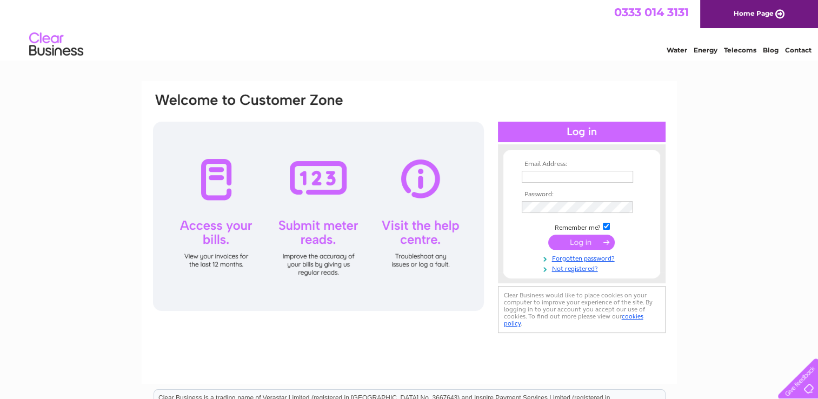
type input "andrewdobin408@gmail.com"
click at [565, 242] on input "submit" at bounding box center [581, 242] width 67 height 15
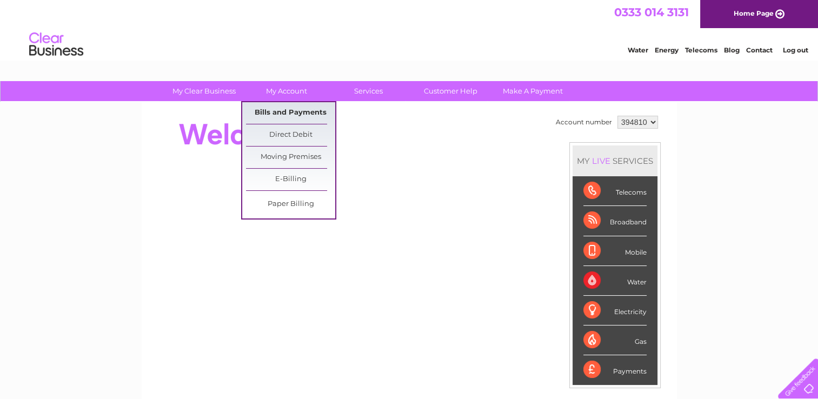
click at [282, 111] on link "Bills and Payments" at bounding box center [290, 113] width 89 height 22
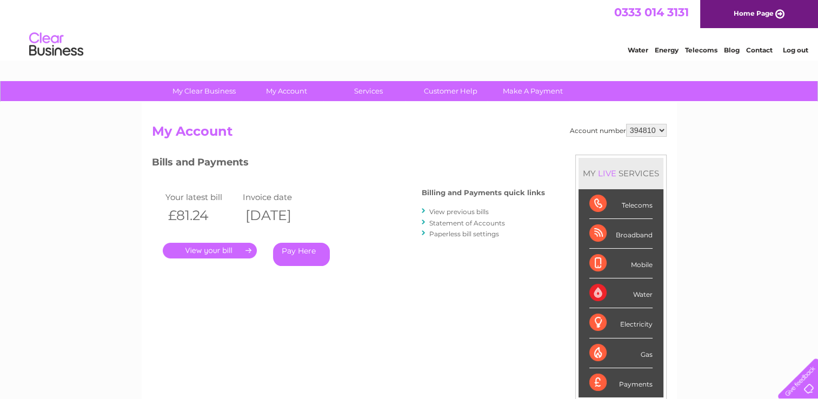
click at [225, 250] on link "." at bounding box center [210, 251] width 94 height 16
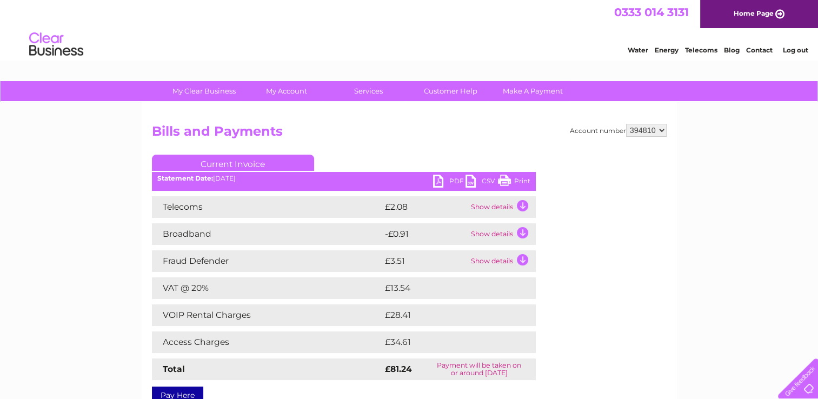
click at [515, 181] on link "Print" at bounding box center [514, 183] width 32 height 16
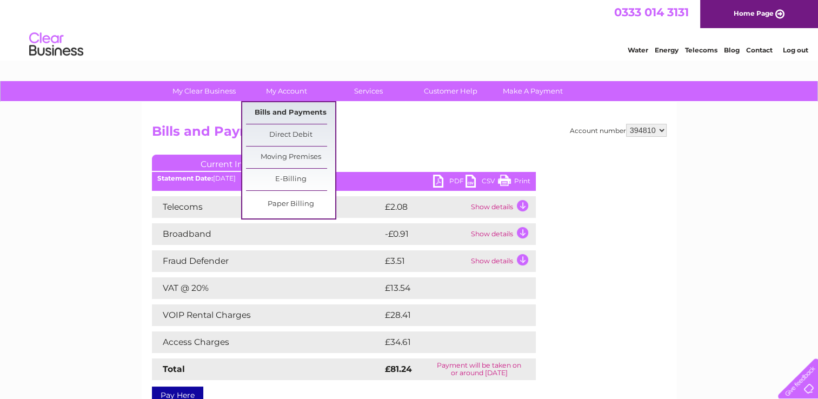
click at [296, 107] on link "Bills and Payments" at bounding box center [290, 113] width 89 height 22
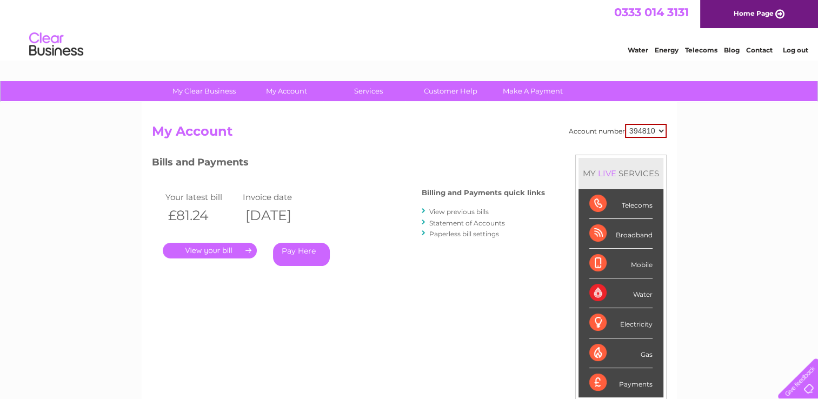
click at [471, 210] on link "View previous bills" at bounding box center [458, 212] width 59 height 8
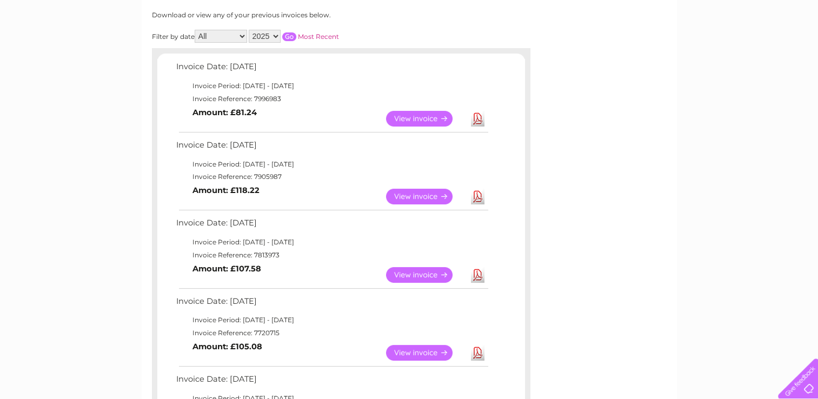
scroll to position [162, 0]
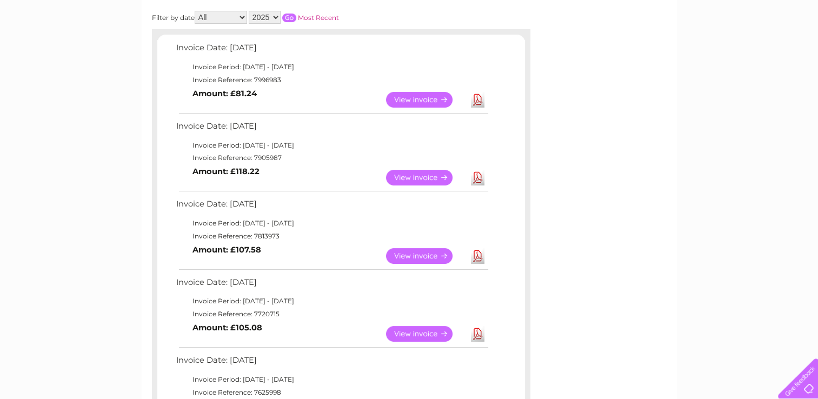
click at [414, 172] on link "View" at bounding box center [425, 178] width 79 height 16
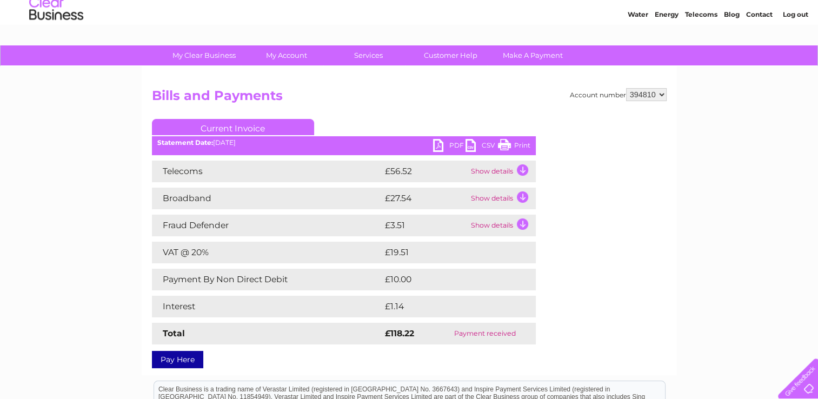
scroll to position [54, 0]
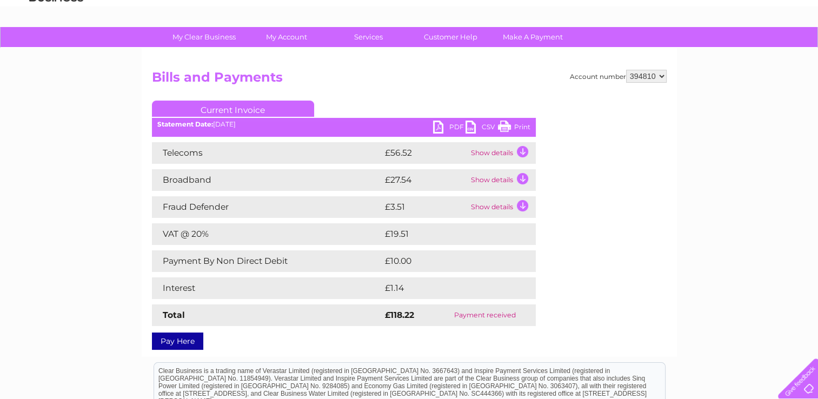
click at [514, 124] on link "Print" at bounding box center [514, 129] width 32 height 16
